Goal: Book appointment/travel/reservation

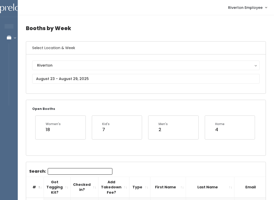
click at [62, 73] on div "Riverton [GEOGRAPHIC_DATA]" at bounding box center [145, 74] width 227 height 27
click at [72, 70] on button "Riverton" at bounding box center [145, 66] width 227 height 10
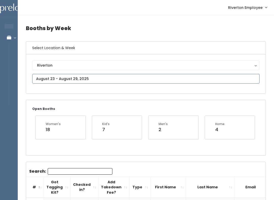
click at [72, 78] on input "text" at bounding box center [145, 79] width 227 height 10
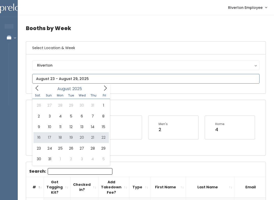
type input "[DATE] to [DATE]"
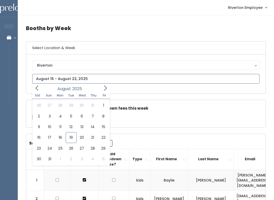
type input "August 23 to August 29"
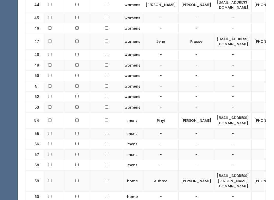
scroll to position [873, 0]
